Goal: Complete application form

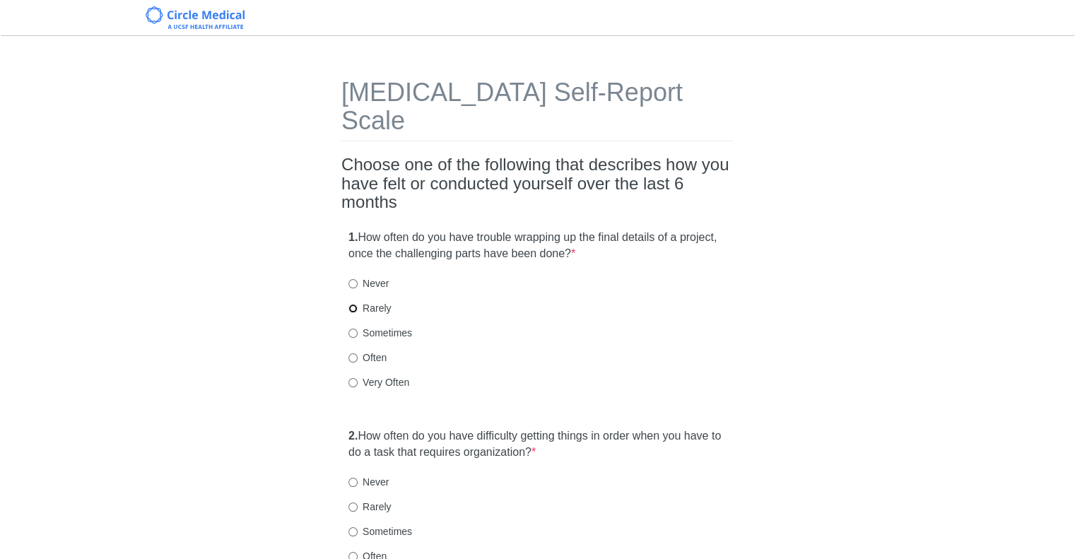
click at [351, 304] on input "Rarely" at bounding box center [352, 308] width 9 height 9
radio input "true"
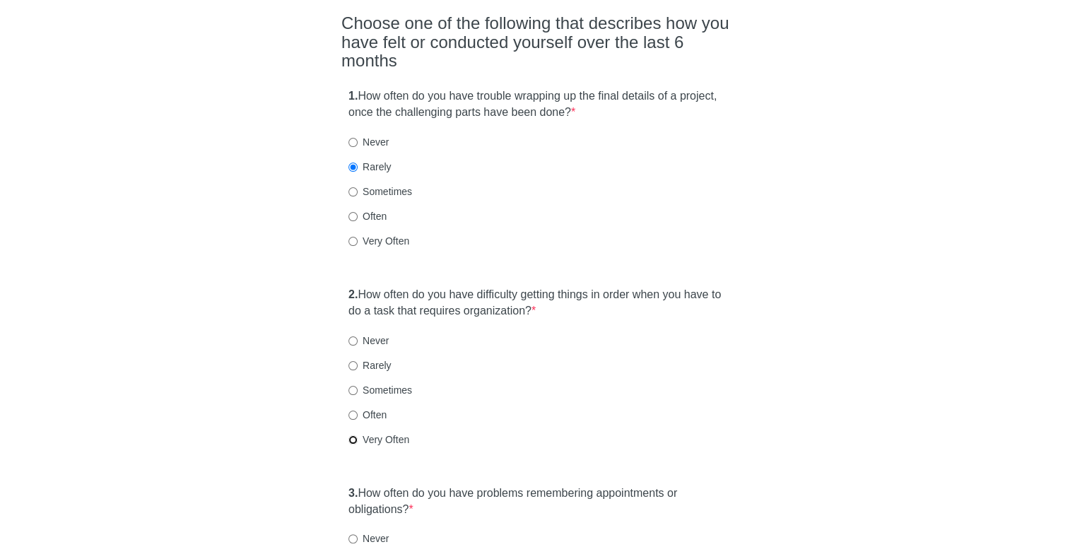
click at [352, 435] on input "Very Often" at bounding box center [352, 439] width 9 height 9
radio input "true"
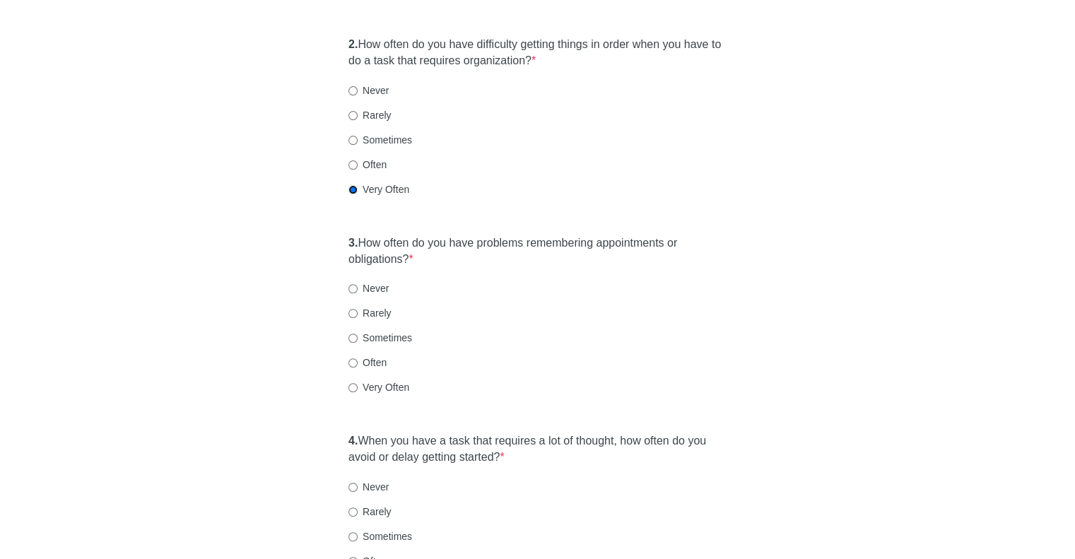
scroll to position [424, 0]
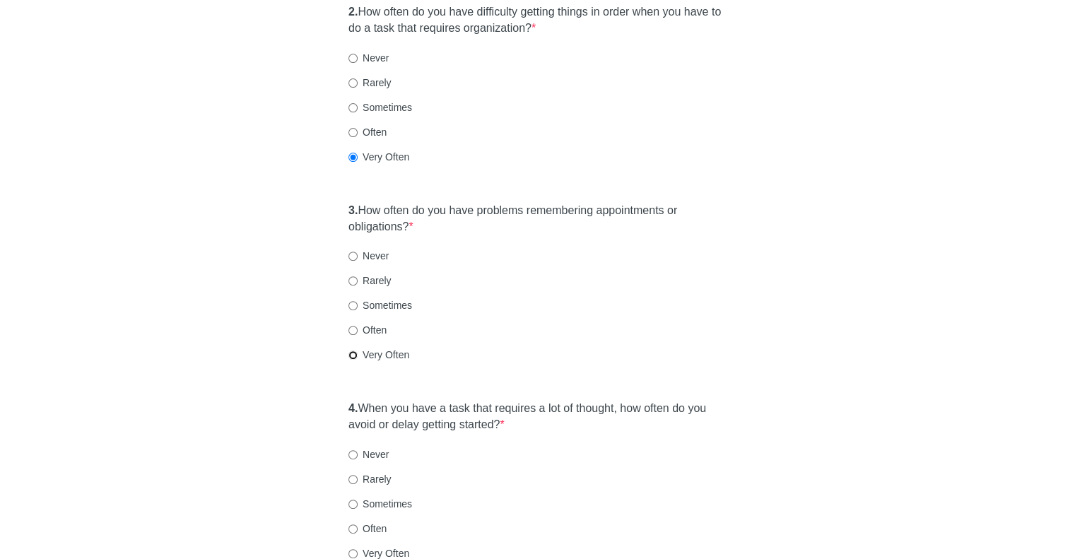
click at [348, 351] on input "Very Often" at bounding box center [352, 355] width 9 height 9
radio input "true"
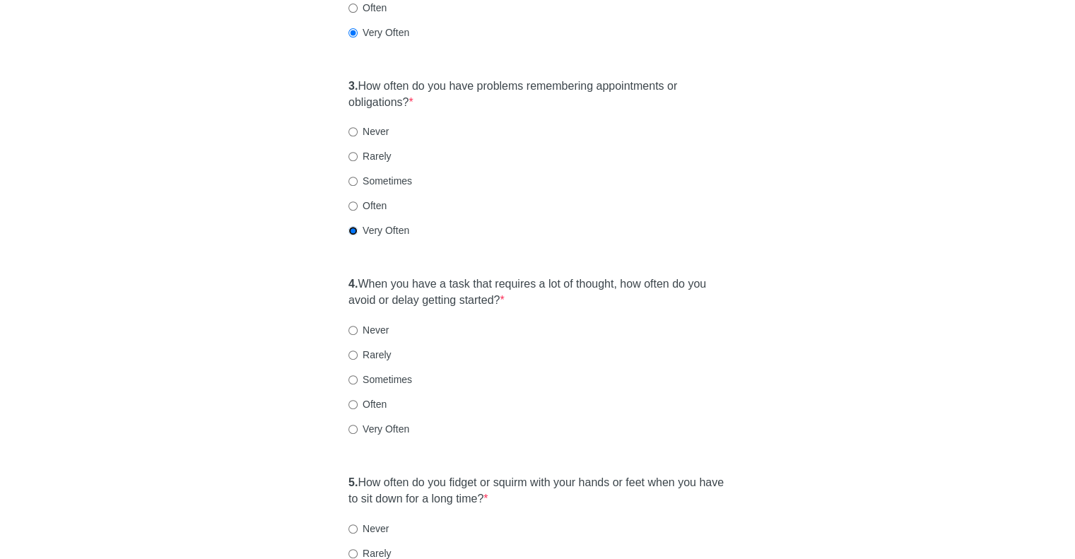
scroll to position [565, 0]
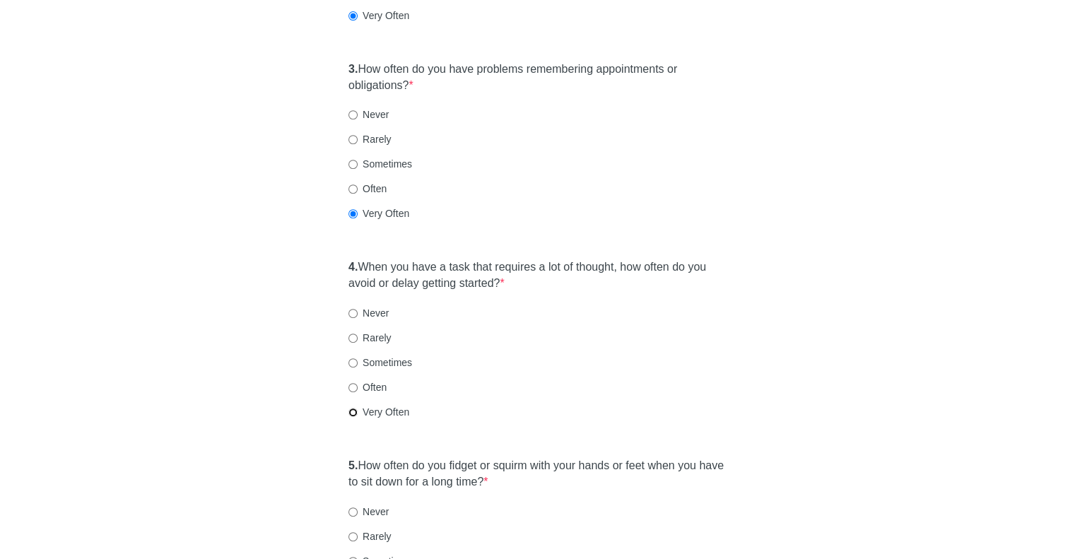
click at [353, 408] on input "Very Often" at bounding box center [352, 412] width 9 height 9
radio input "true"
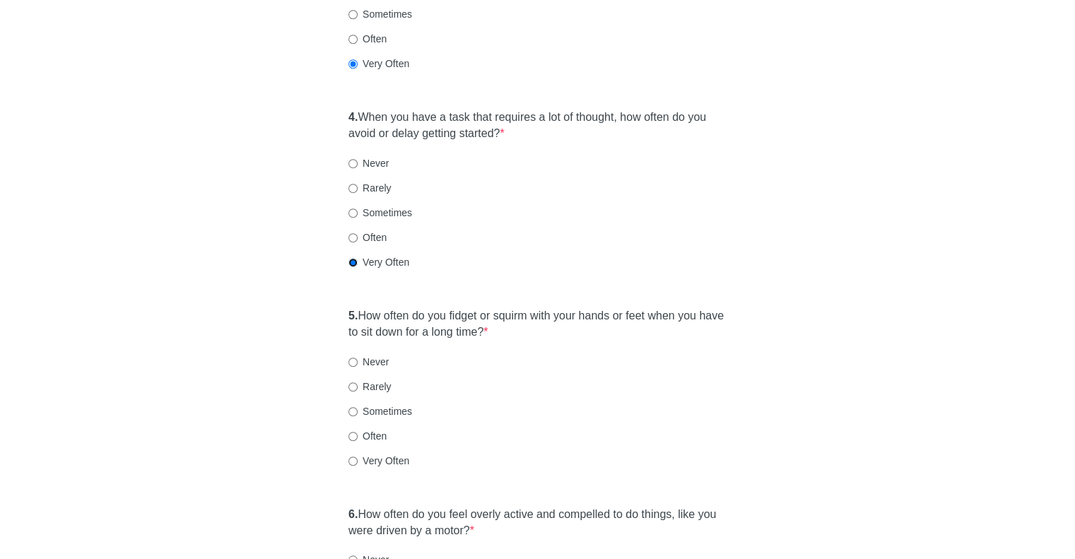
scroll to position [777, 0]
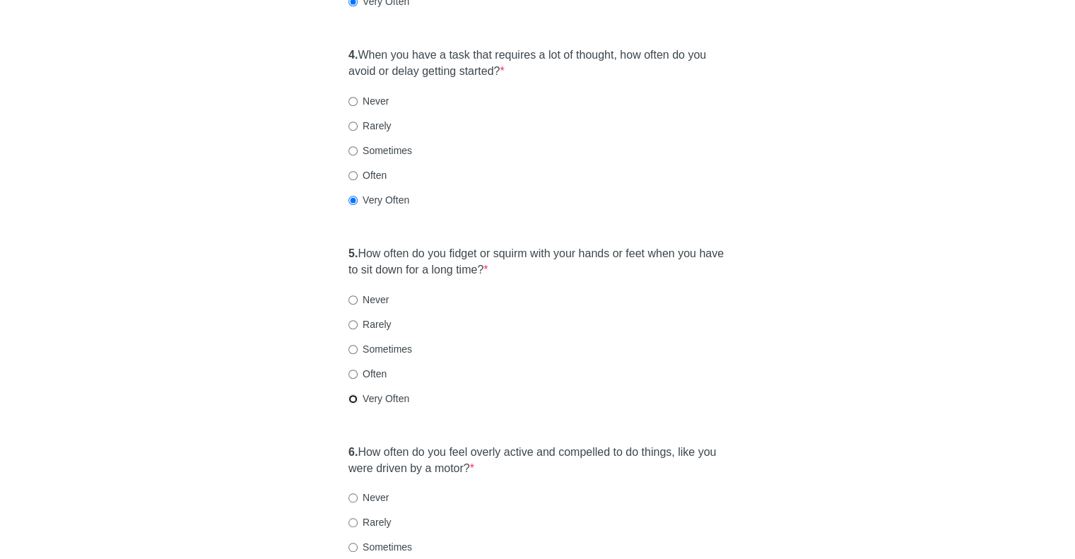
click at [356, 394] on input "Very Often" at bounding box center [352, 398] width 9 height 9
radio input "true"
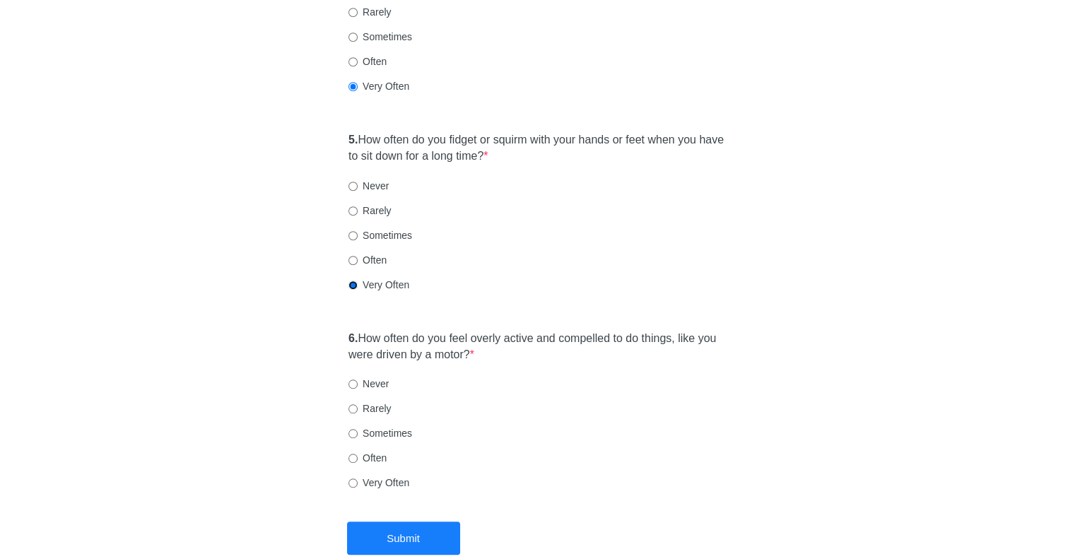
scroll to position [944, 0]
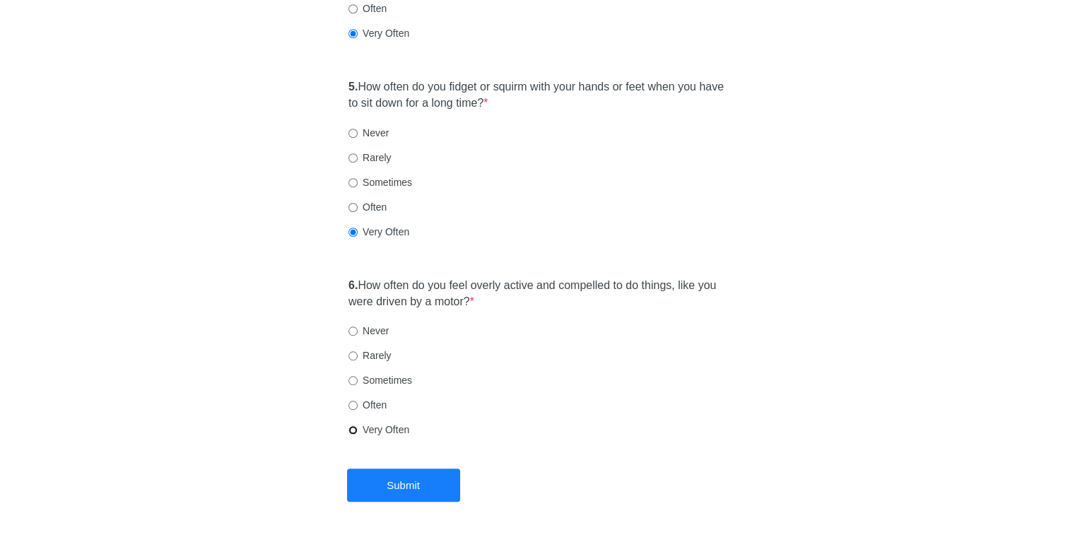
click at [353, 425] on input "Very Often" at bounding box center [352, 429] width 9 height 9
radio input "true"
click at [405, 469] on button "Submit" at bounding box center [403, 485] width 113 height 33
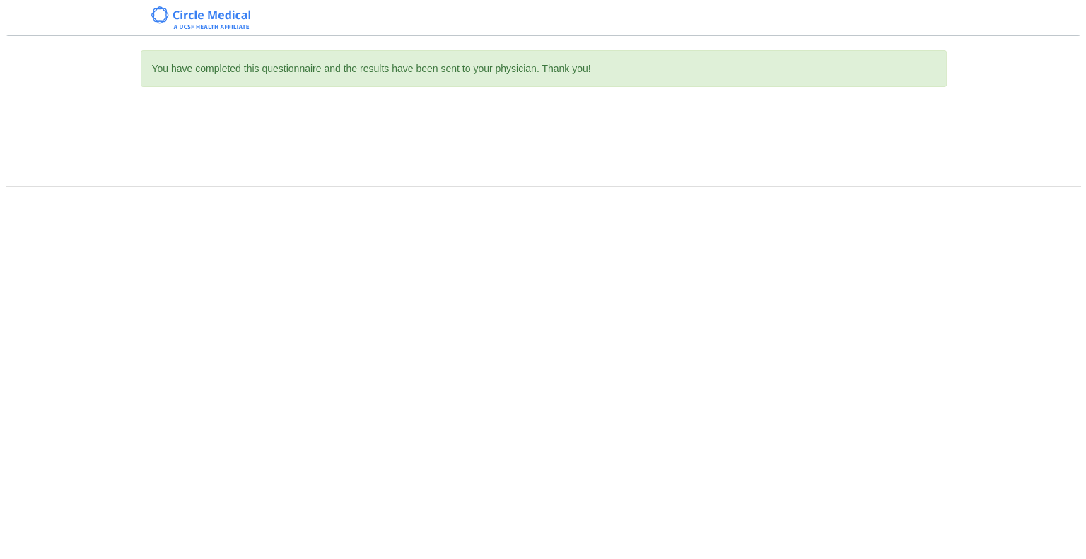
scroll to position [0, 0]
